Goal: Information Seeking & Learning: Understand process/instructions

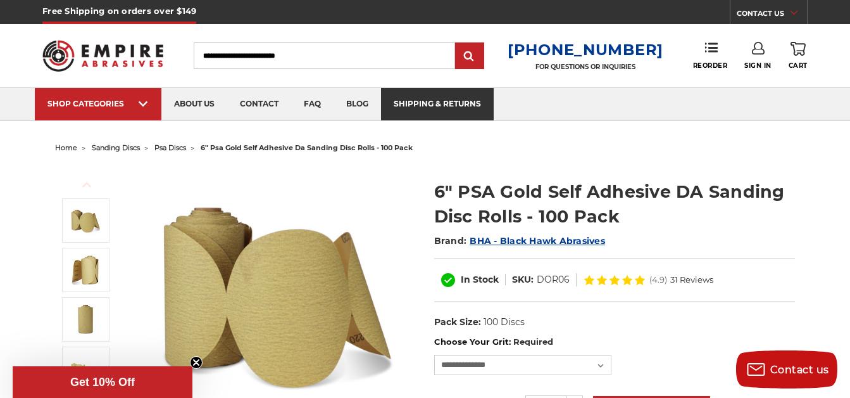
click at [438, 98] on link "shipping & returns" at bounding box center [437, 104] width 113 height 32
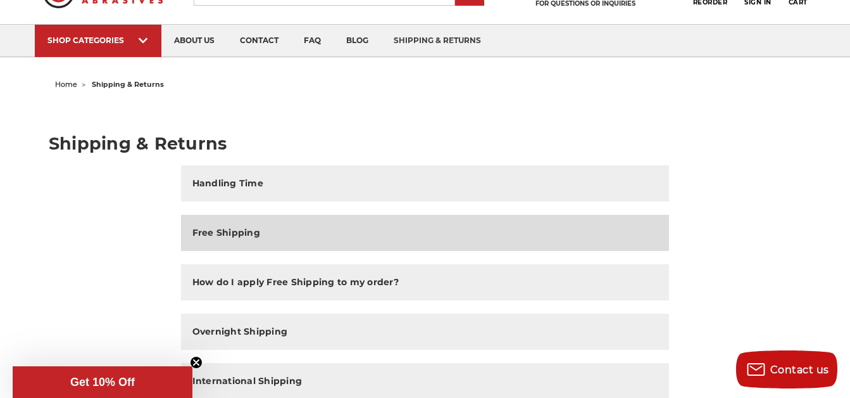
click at [239, 233] on h2 "Free Shipping" at bounding box center [226, 232] width 68 height 13
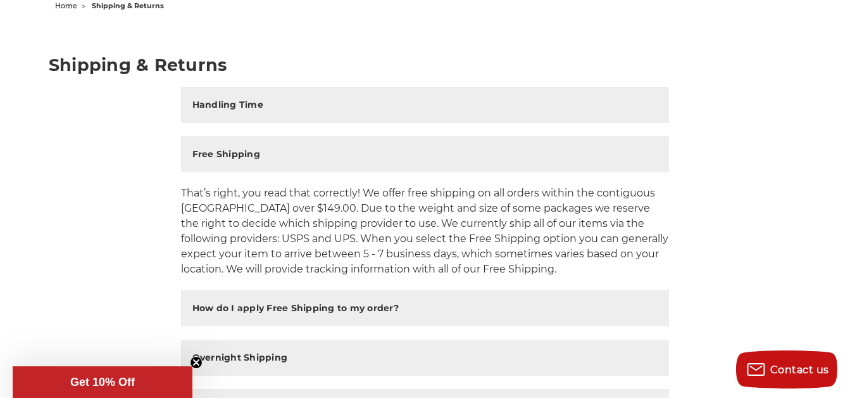
scroll to position [253, 0]
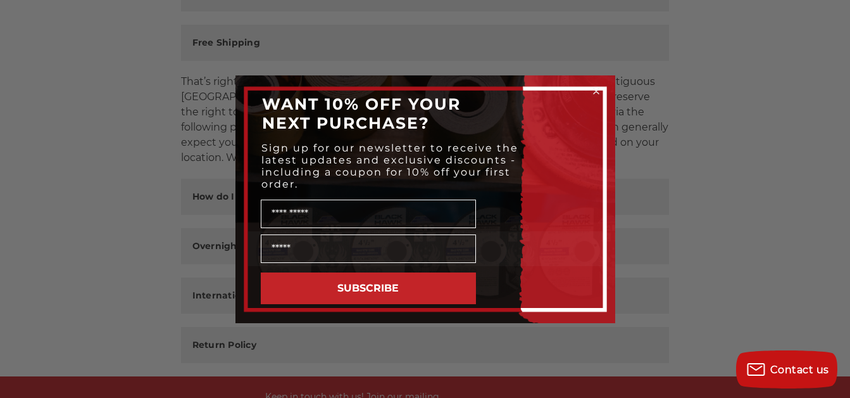
click at [595, 88] on circle "Close dialog" at bounding box center [596, 91] width 12 height 12
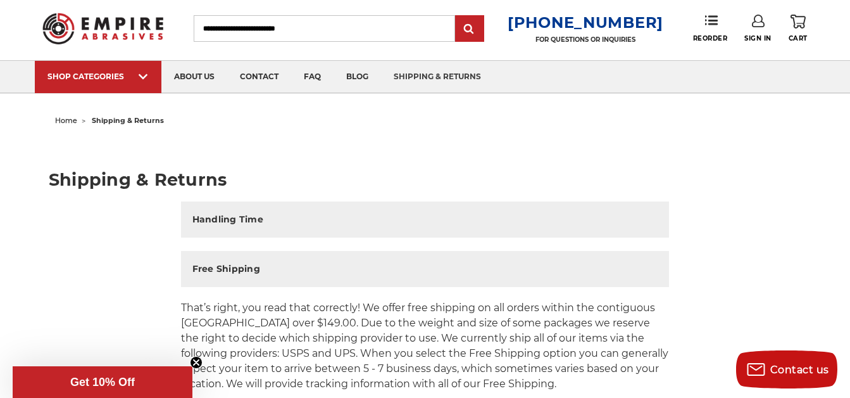
scroll to position [0, 0]
